Goal: Transaction & Acquisition: Purchase product/service

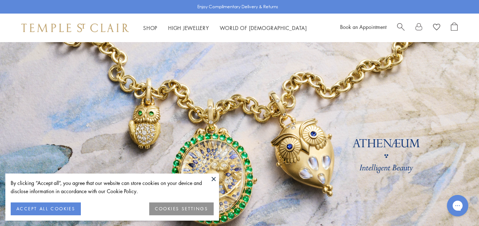
click at [42, 206] on button "ACCEPT ALL COOKIES" at bounding box center [46, 208] width 70 height 13
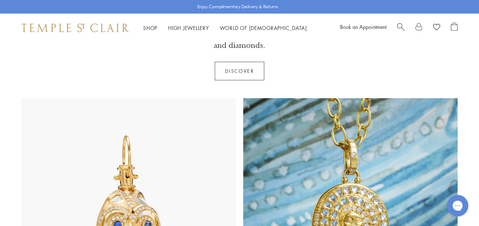
scroll to position [321, 0]
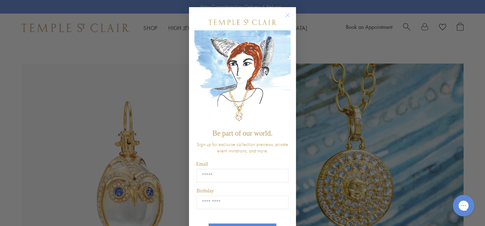
click at [283, 12] on circle "Close dialog" at bounding box center [287, 15] width 9 height 9
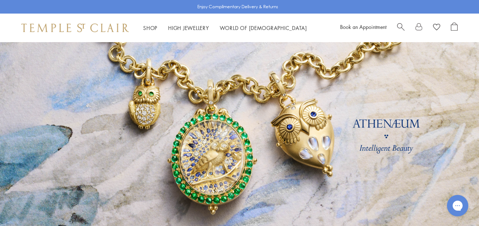
scroll to position [36, 0]
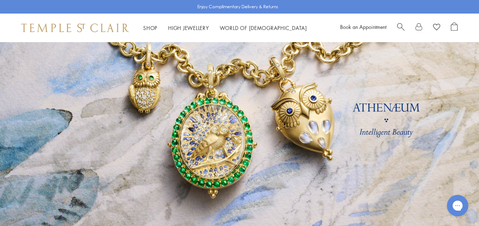
click at [393, 107] on link at bounding box center [239, 122] width 479 height 232
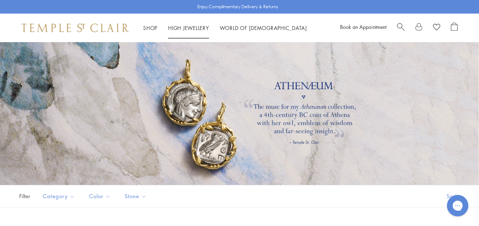
click at [206, 26] on link "High Jewellery High Jewellery" at bounding box center [188, 27] width 41 height 7
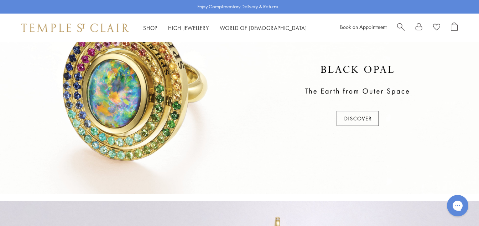
scroll to position [250, 0]
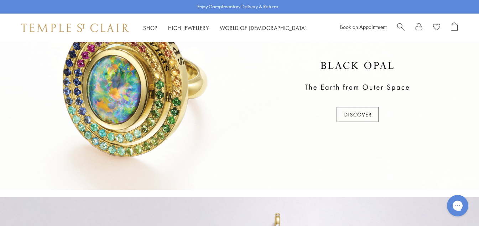
click at [341, 109] on div at bounding box center [239, 92] width 479 height 195
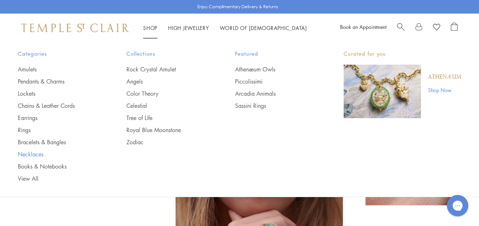
click at [40, 151] on link "Necklaces" at bounding box center [58, 154] width 80 height 8
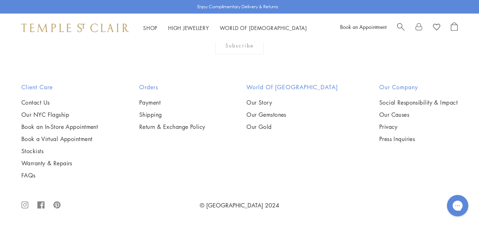
scroll to position [2317, 0]
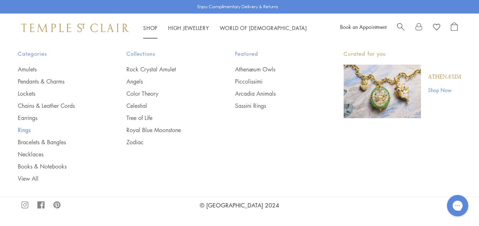
click at [30, 131] on link "Rings" at bounding box center [58, 130] width 80 height 8
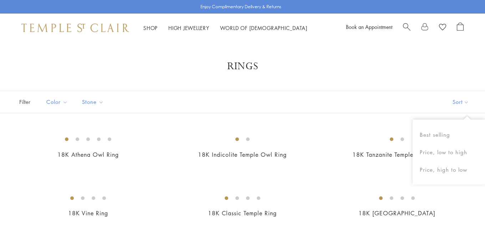
click at [463, 103] on button "Sort" at bounding box center [460, 102] width 48 height 22
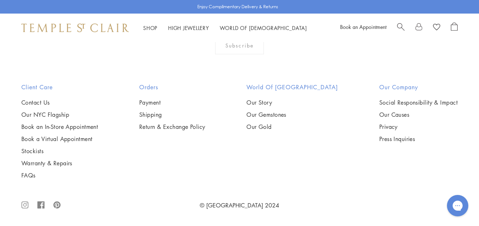
scroll to position [3030, 0]
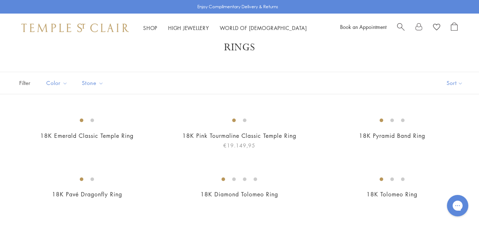
scroll to position [36, 0]
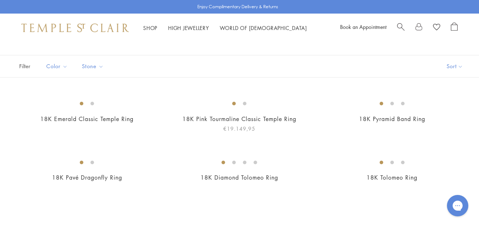
click at [0, 0] on img at bounding box center [0, 0] width 0 height 0
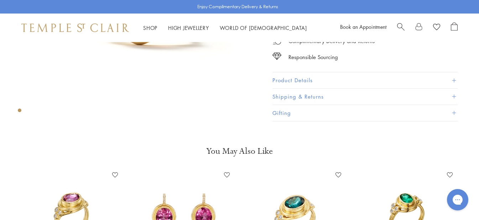
scroll to position [71, 0]
